Goal: Task Accomplishment & Management: Manage account settings

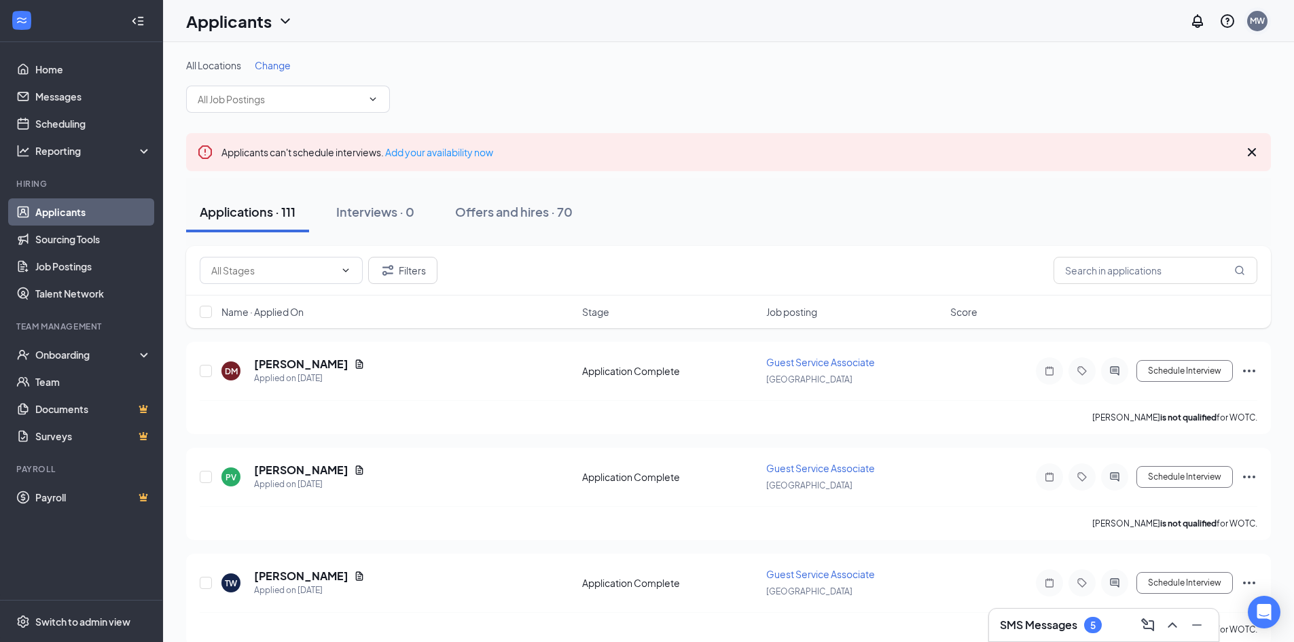
click at [1261, 23] on div "MW" at bounding box center [1256, 21] width 15 height 12
click at [1175, 204] on div "Log out" at bounding box center [1189, 208] width 147 height 14
